Goal: Register for event/course

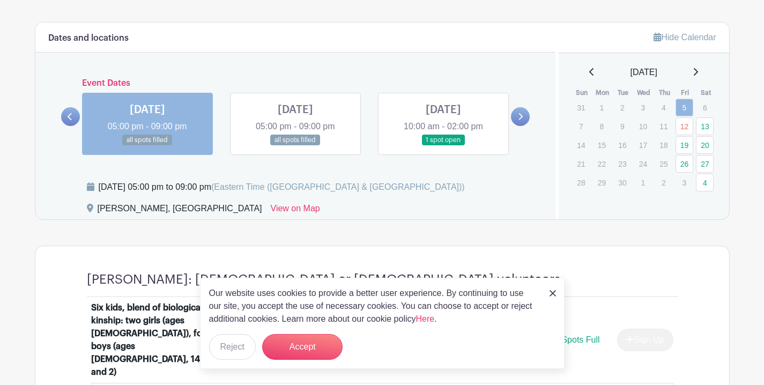
scroll to position [583, 0]
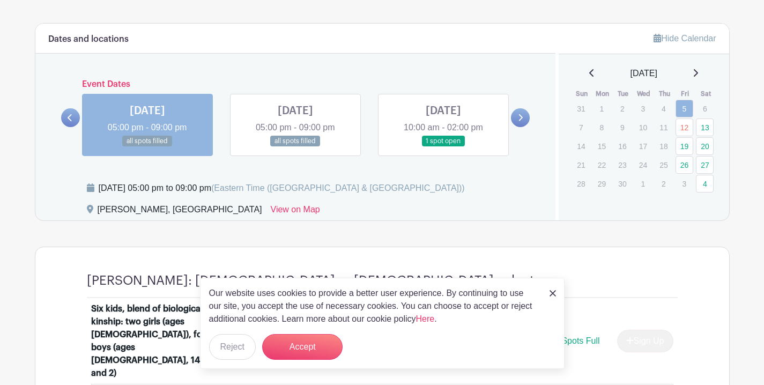
click at [521, 117] on icon at bounding box center [520, 118] width 5 height 8
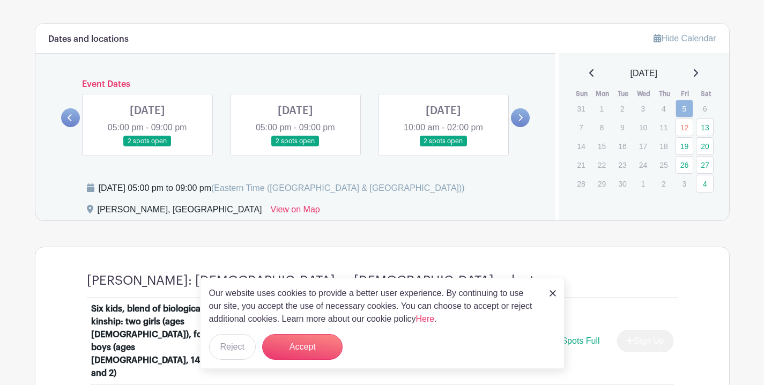
click at [521, 117] on icon at bounding box center [520, 118] width 5 height 8
click at [520, 120] on icon at bounding box center [520, 118] width 5 height 8
click at [147, 147] on link at bounding box center [147, 147] width 0 height 0
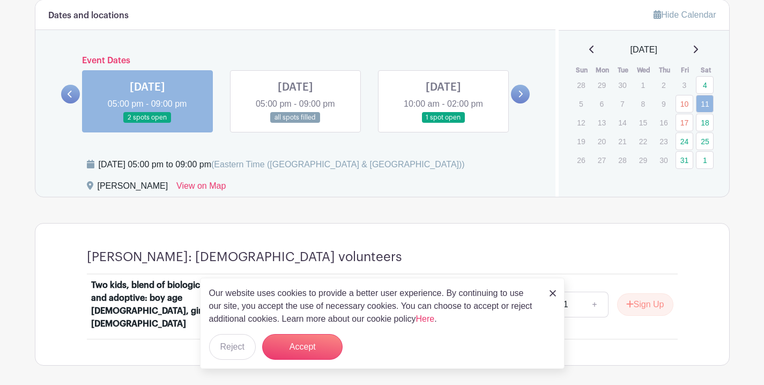
scroll to position [641, 0]
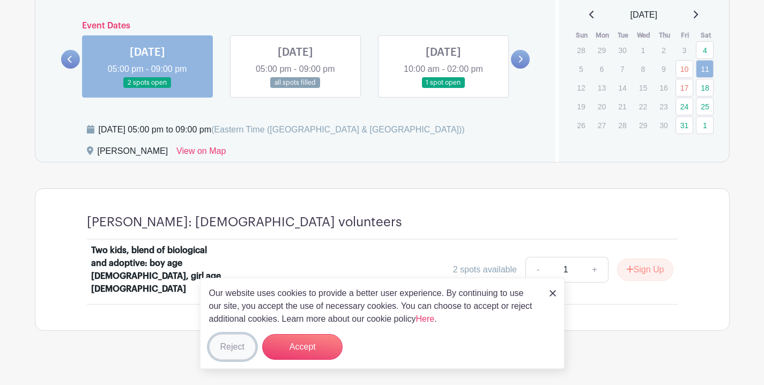
click at [234, 347] on button "Reject" at bounding box center [232, 347] width 47 height 26
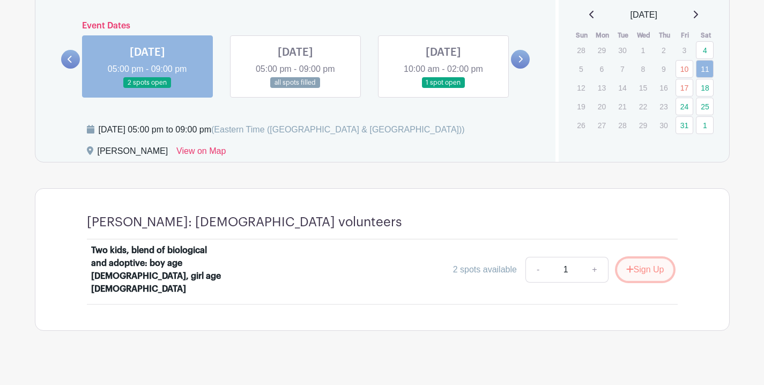
click at [639, 263] on button "Sign Up" at bounding box center [645, 269] width 56 height 23
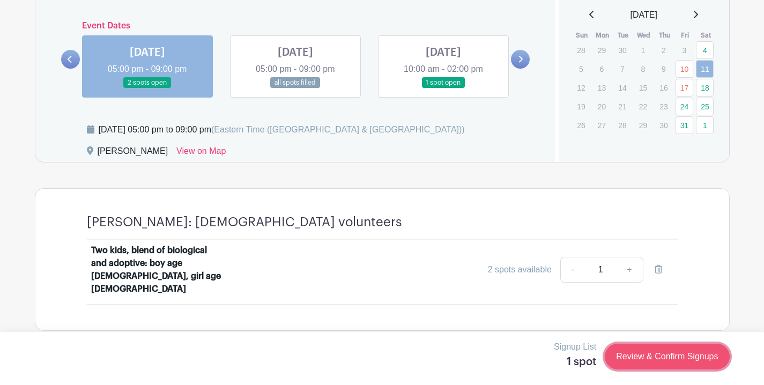
click at [667, 363] on link "Review & Confirm Signups" at bounding box center [666, 357] width 124 height 26
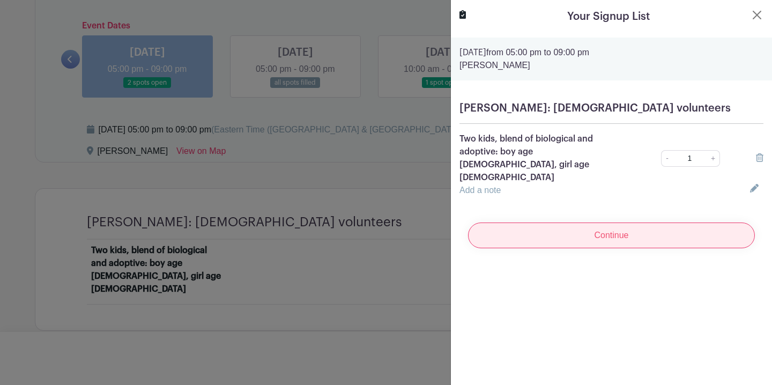
click at [592, 222] on input "Continue" at bounding box center [611, 235] width 287 height 26
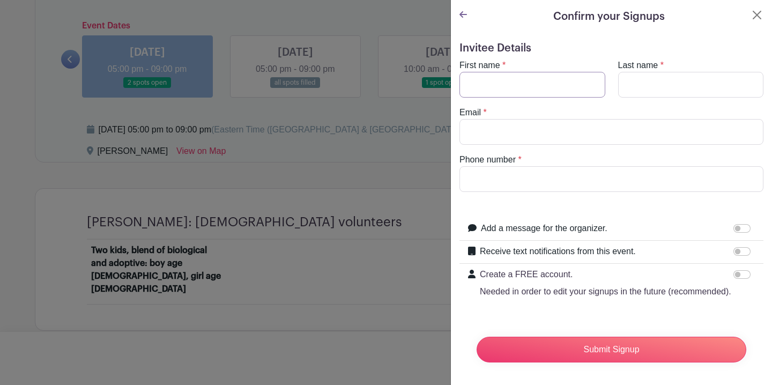
click at [493, 81] on input "First name" at bounding box center [532, 85] width 146 height 26
type input "[PERSON_NAME]"
type input "[PERSON_NAME][EMAIL_ADDRESS][PERSON_NAME][DOMAIN_NAME]"
type input "3368484437"
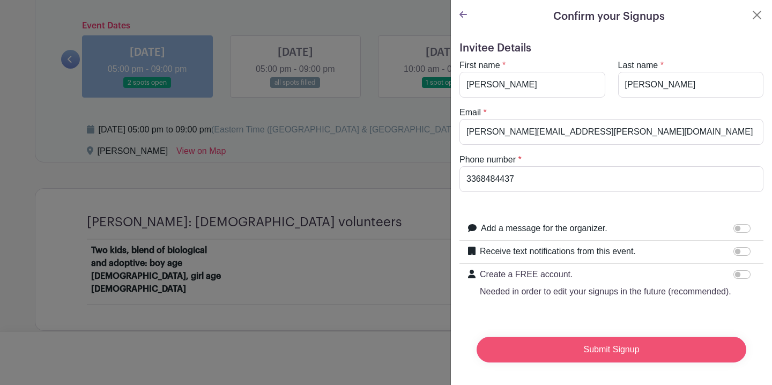
click at [571, 361] on input "Submit Signup" at bounding box center [611, 350] width 270 height 26
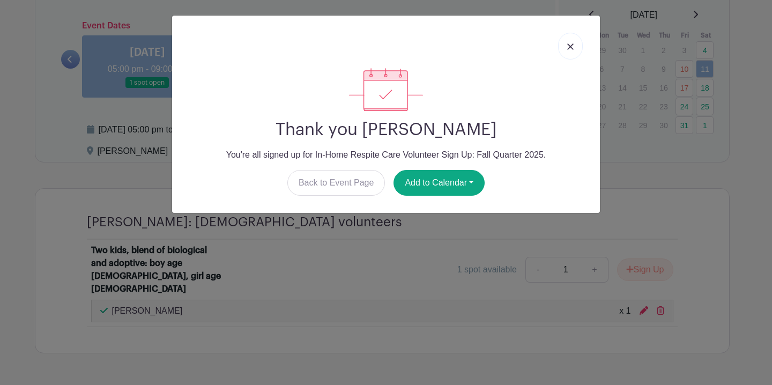
click at [572, 45] on img at bounding box center [570, 46] width 6 height 6
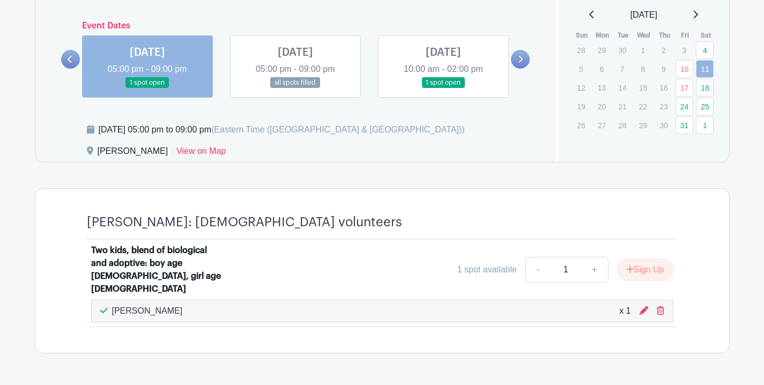
click at [443, 88] on link at bounding box center [443, 88] width 0 height 0
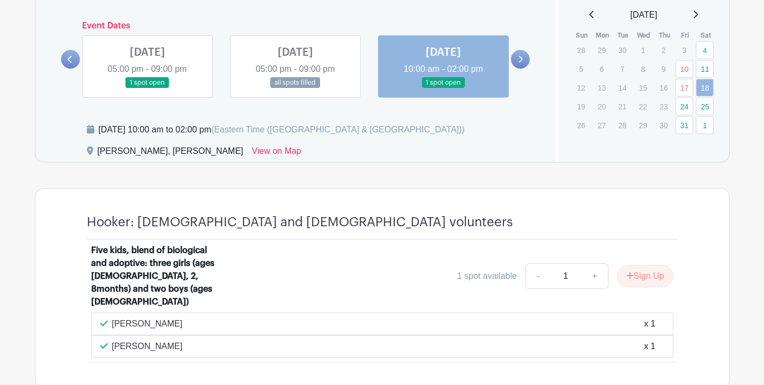
click at [525, 61] on link at bounding box center [520, 59] width 19 height 19
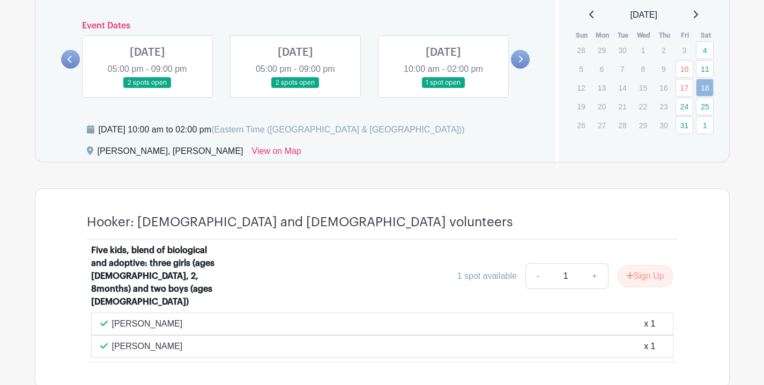
click at [147, 88] on link at bounding box center [147, 88] width 0 height 0
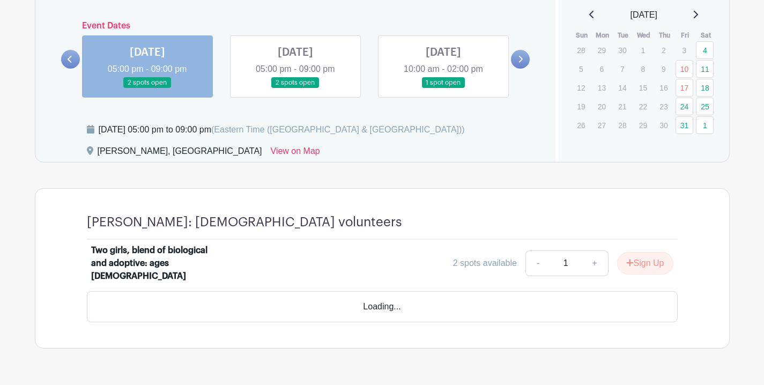
scroll to position [629, 0]
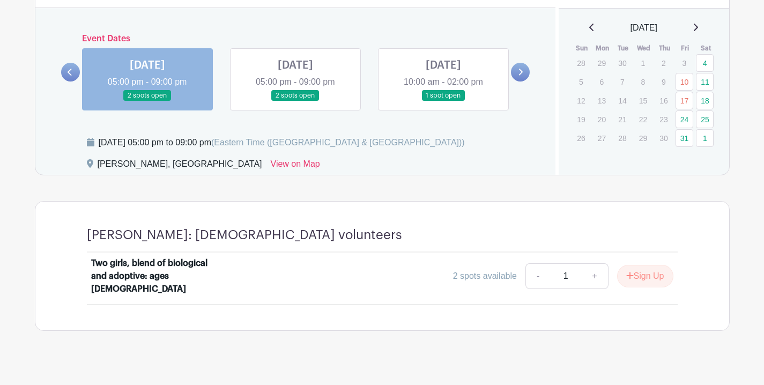
click at [295, 101] on link at bounding box center [295, 101] width 0 height 0
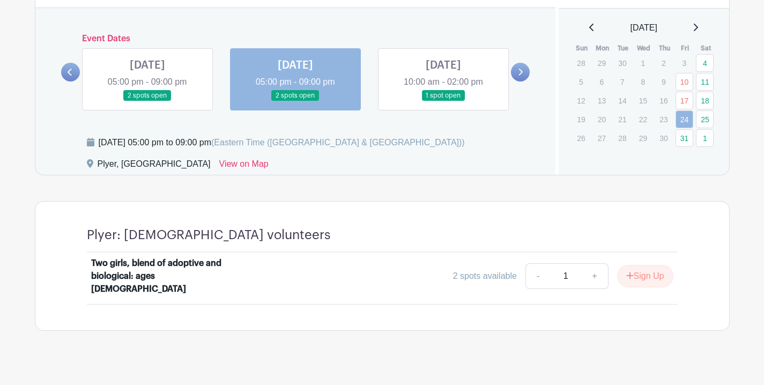
click at [443, 101] on link at bounding box center [443, 101] width 0 height 0
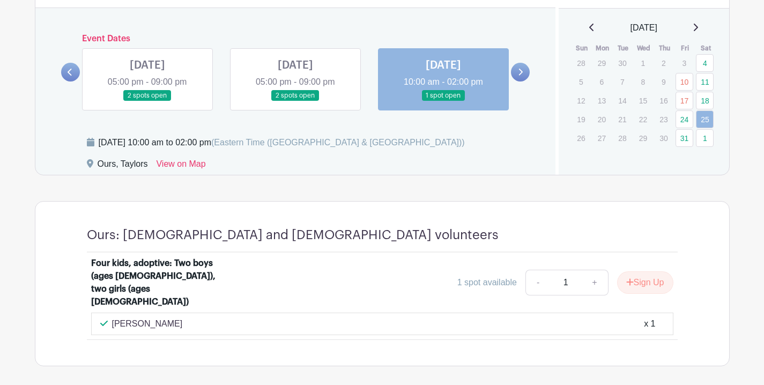
click at [519, 73] on icon at bounding box center [520, 72] width 5 height 8
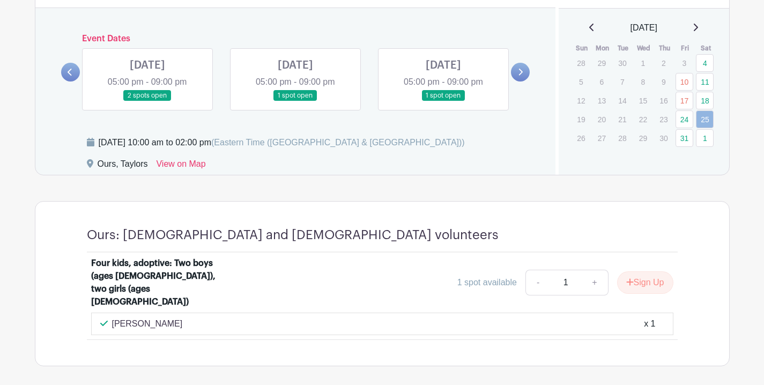
click at [147, 101] on link at bounding box center [147, 101] width 0 height 0
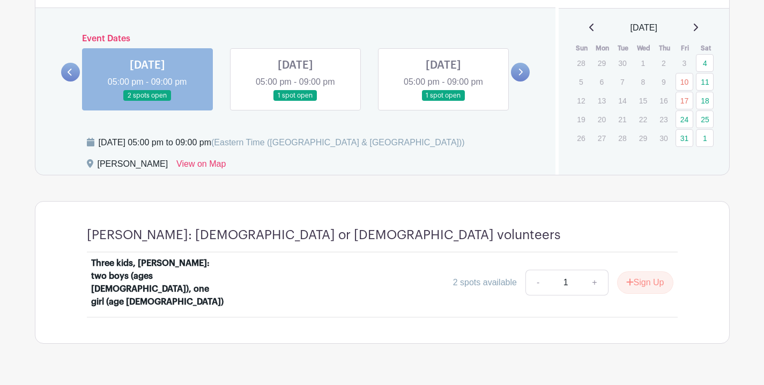
click at [295, 101] on link at bounding box center [295, 101] width 0 height 0
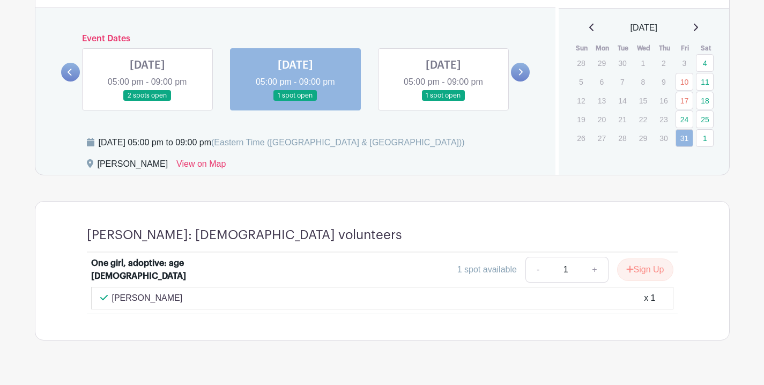
click at [295, 101] on link at bounding box center [295, 101] width 0 height 0
click at [443, 101] on link at bounding box center [443, 101] width 0 height 0
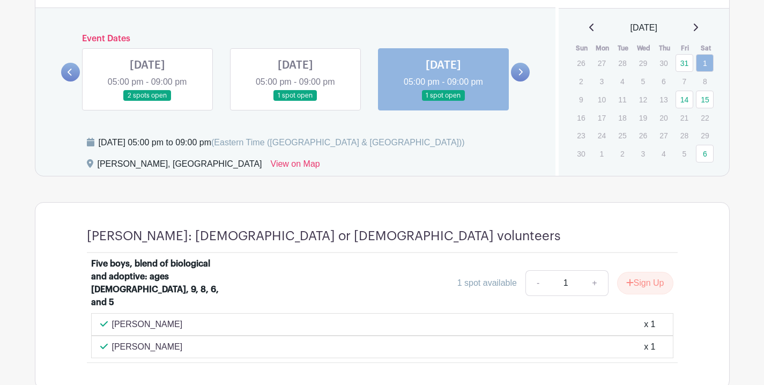
click at [524, 69] on link at bounding box center [520, 72] width 19 height 19
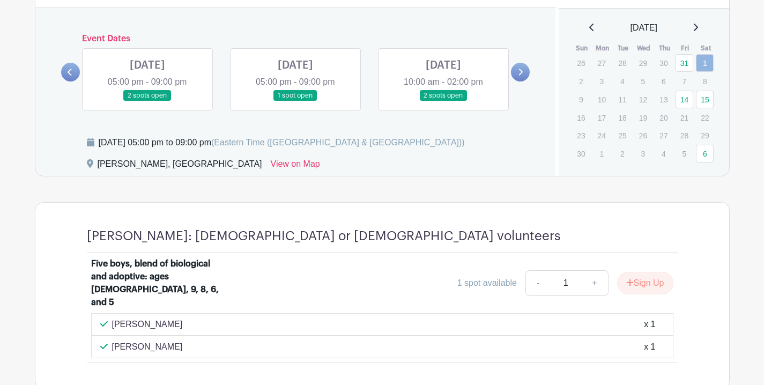
click at [295, 101] on link at bounding box center [295, 101] width 0 height 0
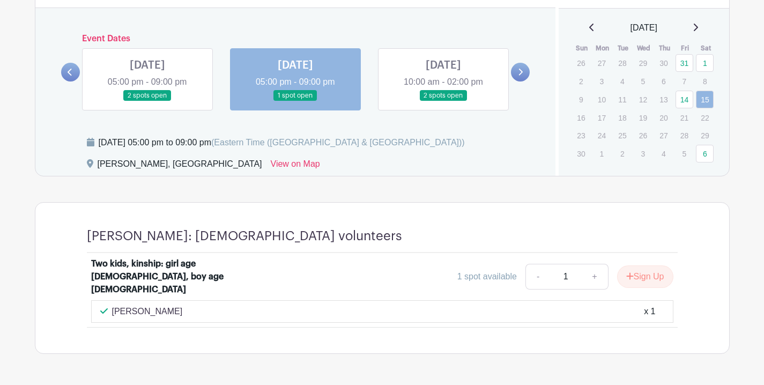
click at [443, 101] on link at bounding box center [443, 101] width 0 height 0
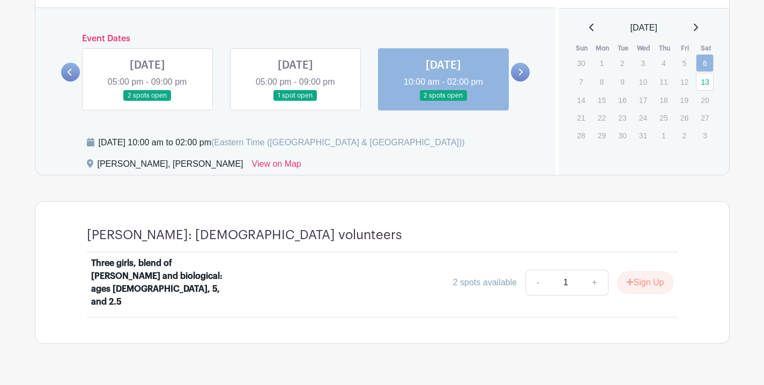
click at [520, 74] on icon at bounding box center [521, 72] width 4 height 7
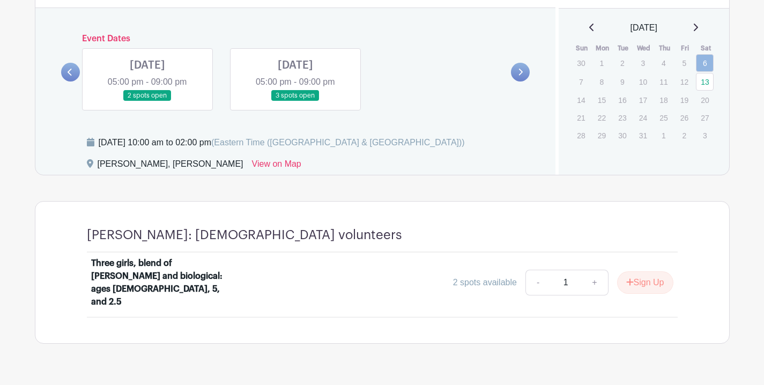
click at [295, 101] on link at bounding box center [295, 101] width 0 height 0
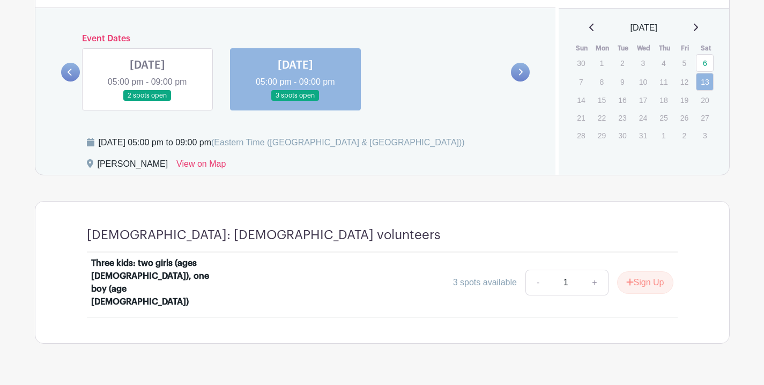
click at [147, 101] on link at bounding box center [147, 101] width 0 height 0
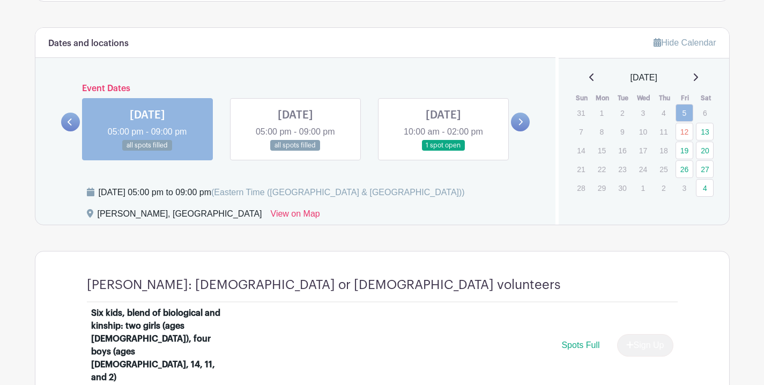
scroll to position [581, 0]
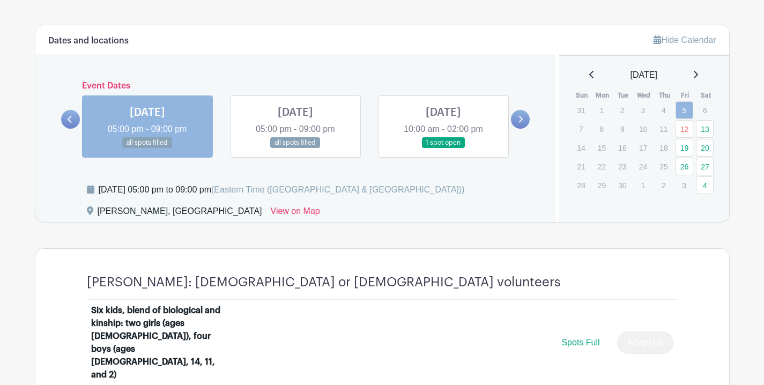
click at [443, 148] on link at bounding box center [443, 148] width 0 height 0
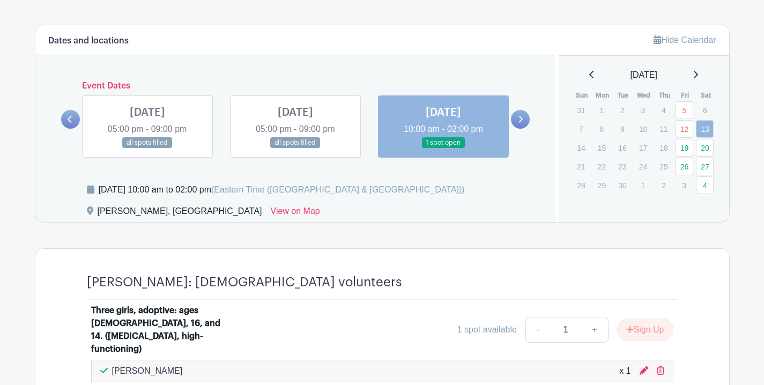
click at [422, 256] on div "[PERSON_NAME]: [DEMOGRAPHIC_DATA] volunteers Three girls, adoptive: ages [DEMOG…" at bounding box center [382, 331] width 642 height 164
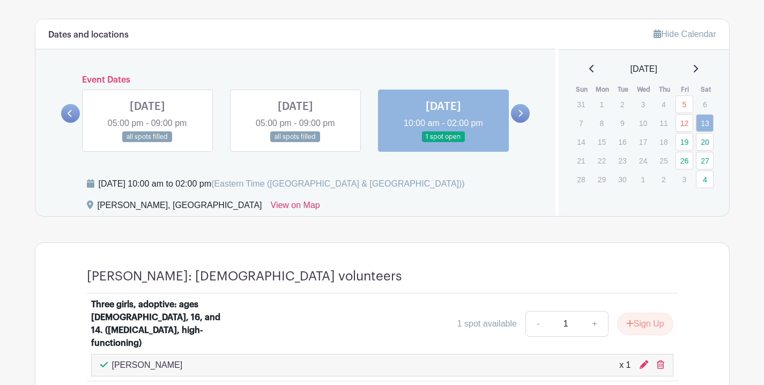
scroll to position [581, 0]
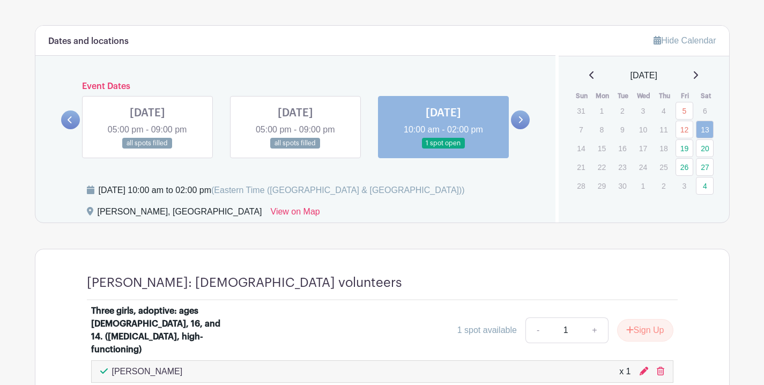
click at [518, 118] on icon at bounding box center [520, 120] width 5 height 8
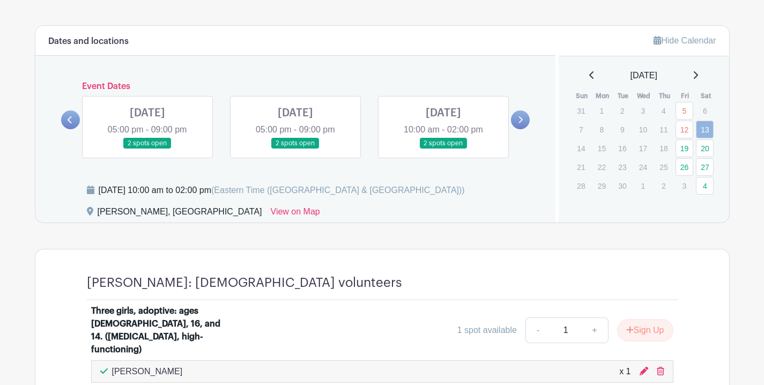
click at [147, 149] on link at bounding box center [147, 149] width 0 height 0
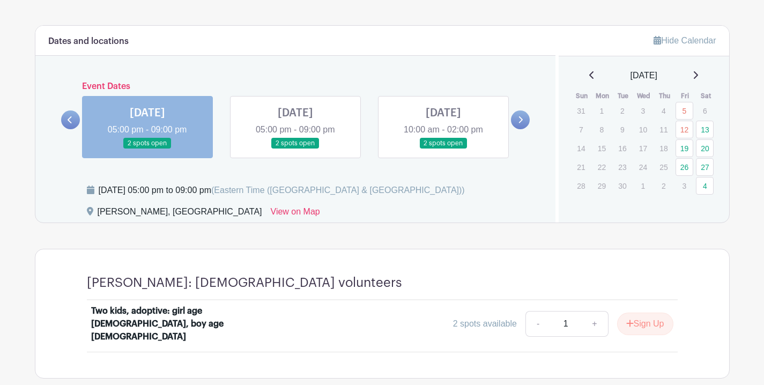
click at [77, 117] on link at bounding box center [70, 119] width 19 height 19
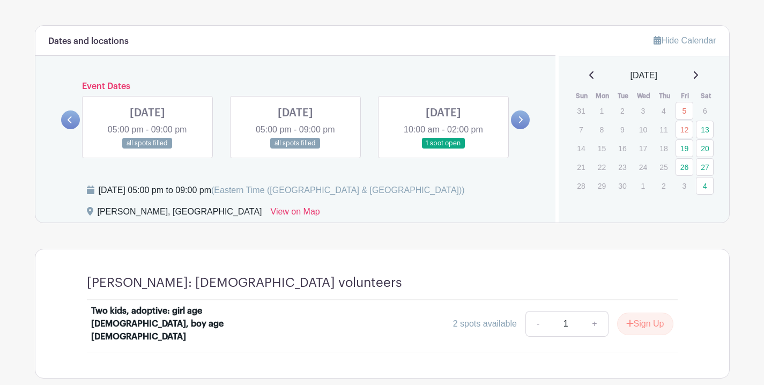
click at [443, 149] on link at bounding box center [443, 149] width 0 height 0
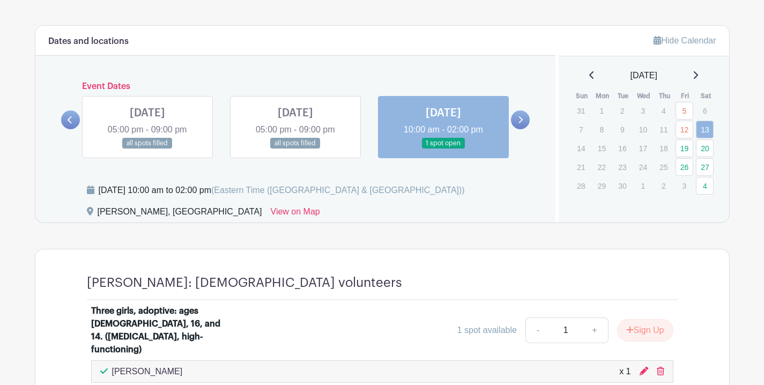
click at [524, 119] on link at bounding box center [520, 119] width 19 height 19
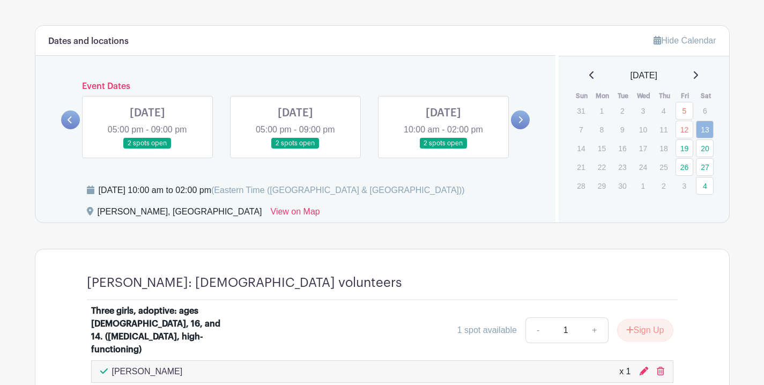
click at [443, 149] on link at bounding box center [443, 149] width 0 height 0
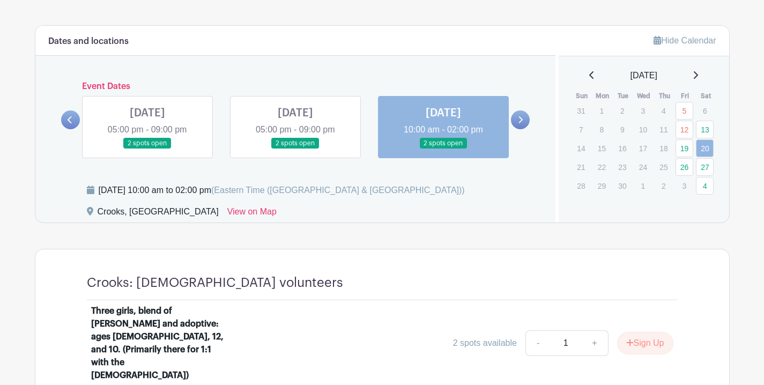
click at [520, 120] on icon at bounding box center [520, 120] width 5 height 8
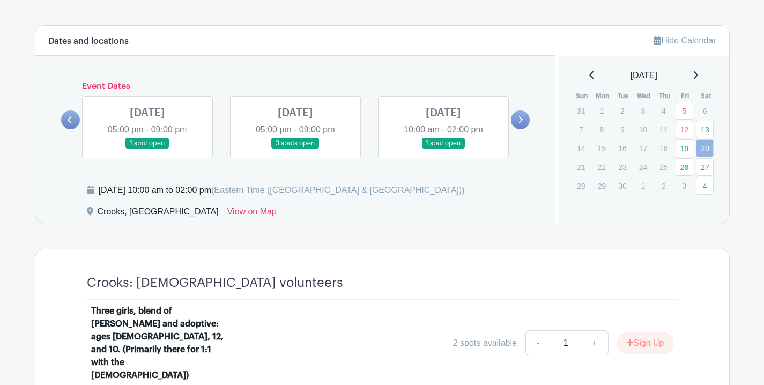
click at [443, 149] on link at bounding box center [443, 149] width 0 height 0
